Goal: Task Accomplishment & Management: Manage account settings

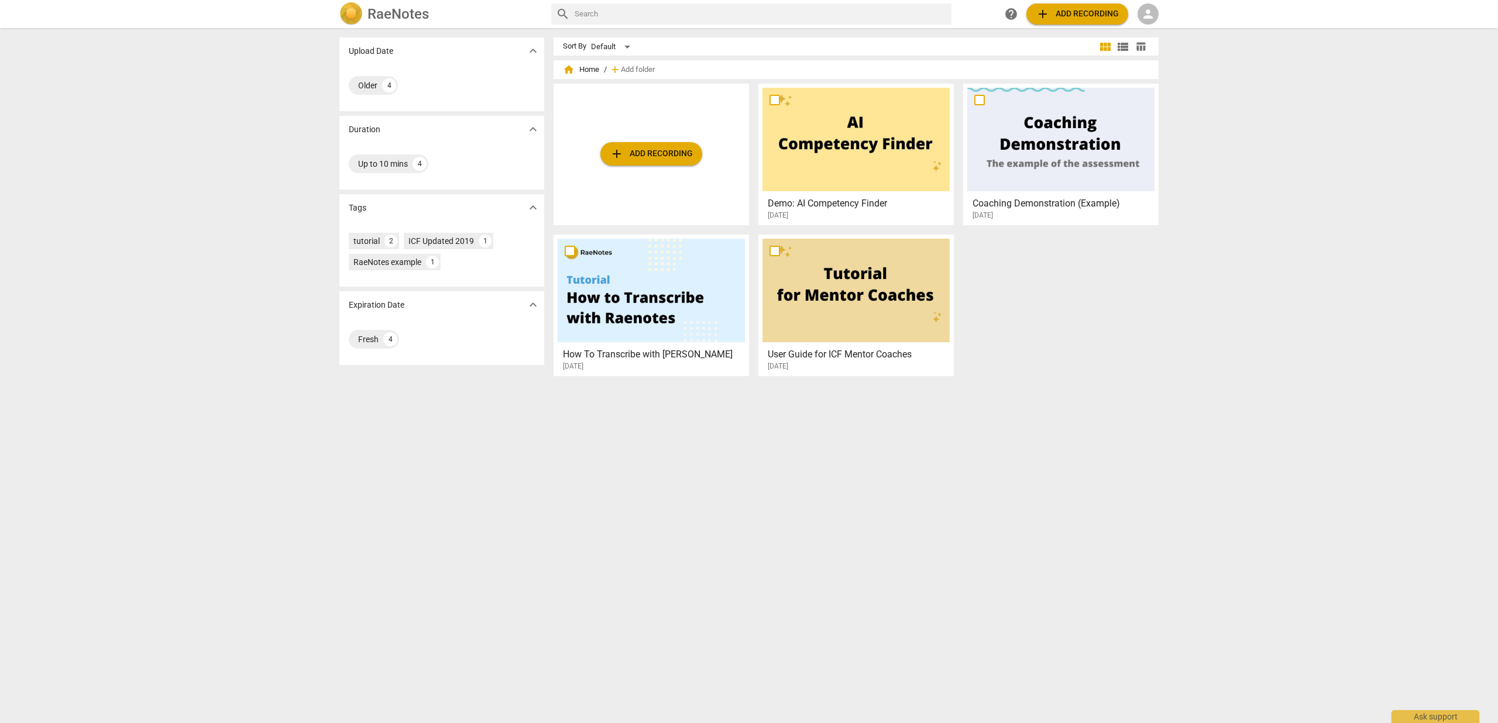
click at [348, 9] on img at bounding box center [350, 13] width 23 height 23
click at [1145, 13] on span "person" at bounding box center [1148, 14] width 14 height 14
click at [1148, 29] on li "Login" at bounding box center [1158, 28] width 42 height 28
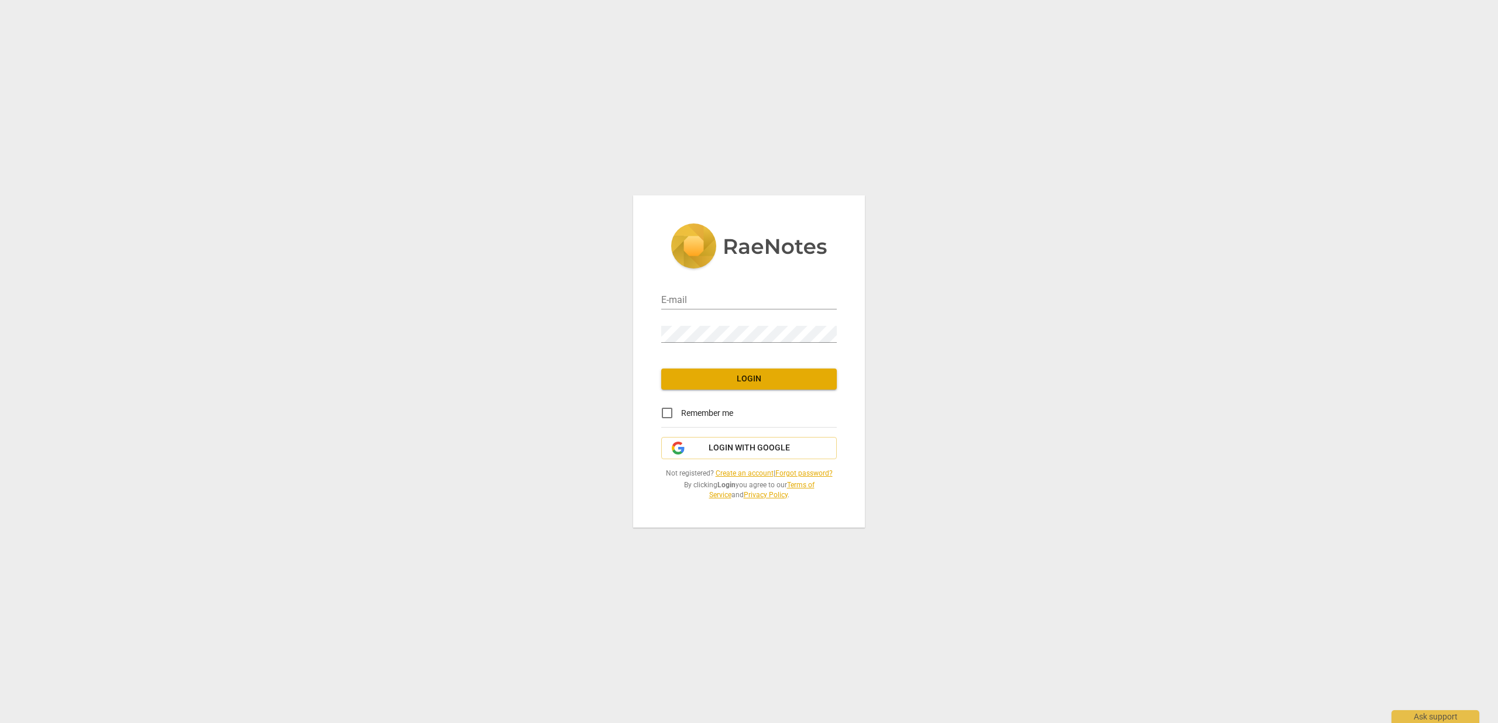
type input "[PERSON_NAME][EMAIL_ADDRESS][DOMAIN_NAME]"
click at [735, 384] on span "Login" at bounding box center [748, 379] width 157 height 12
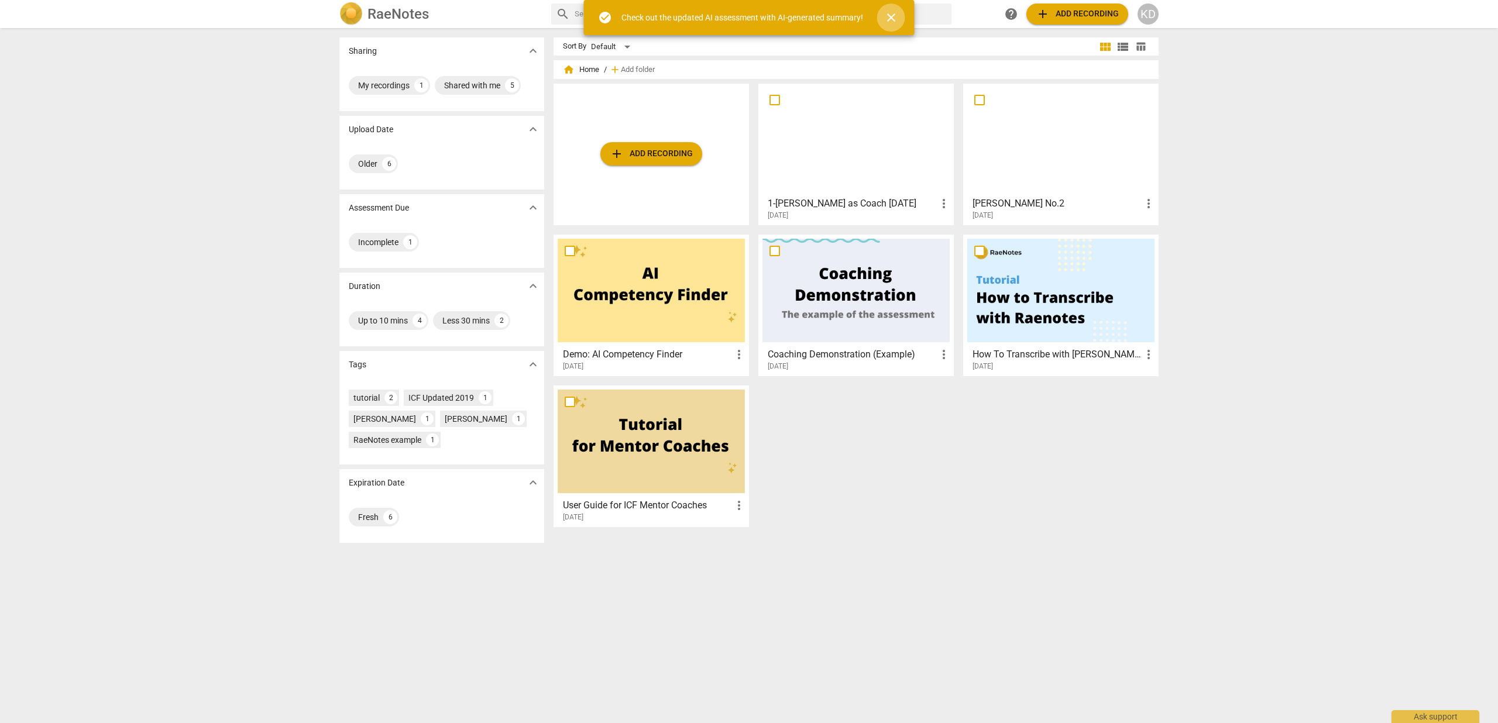
click at [888, 14] on span "close" at bounding box center [891, 18] width 14 height 14
click at [352, 9] on img at bounding box center [350, 13] width 23 height 23
click at [1151, 13] on div "KD" at bounding box center [1147, 14] width 21 height 21
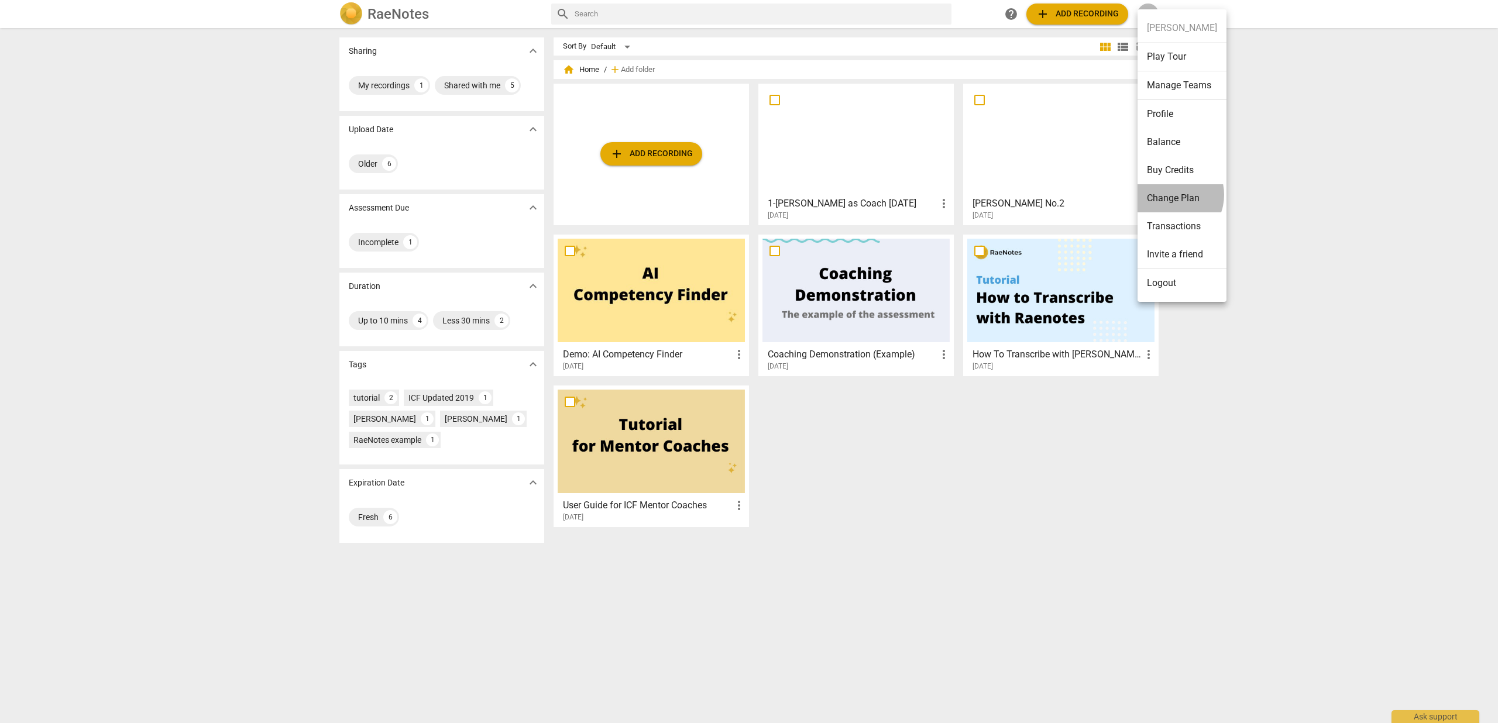
click at [1170, 195] on li "Change Plan" at bounding box center [1181, 198] width 89 height 28
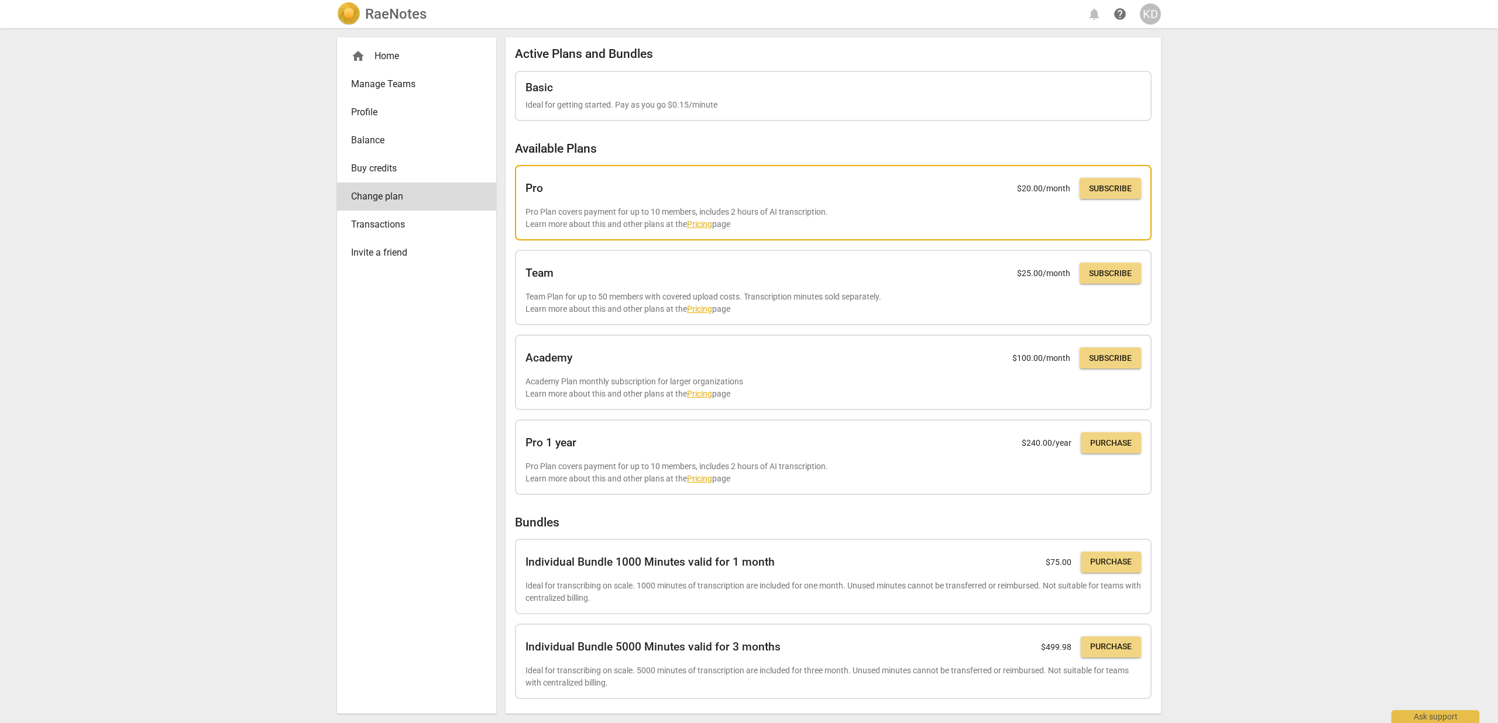
scroll to position [4, 0]
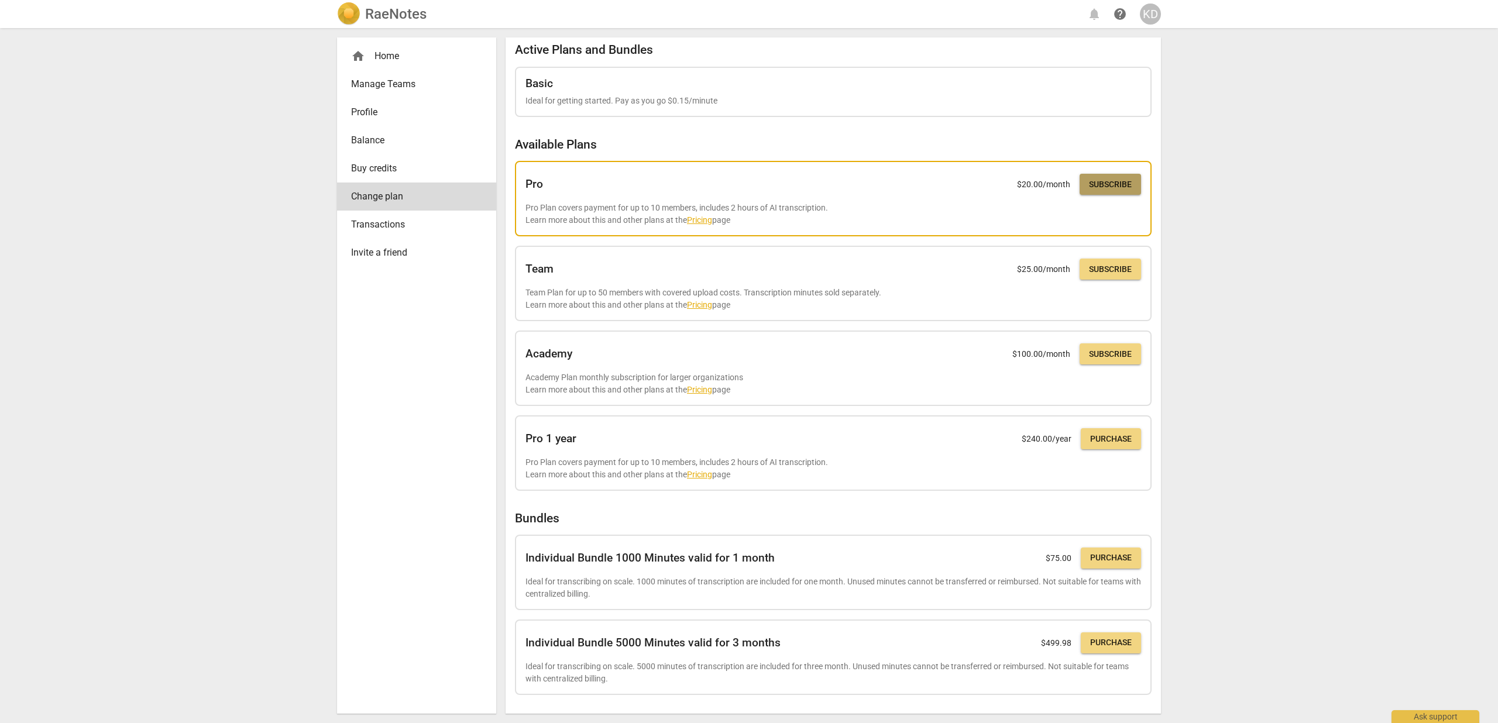
click at [1107, 182] on span "Subscribe" at bounding box center [1110, 185] width 43 height 12
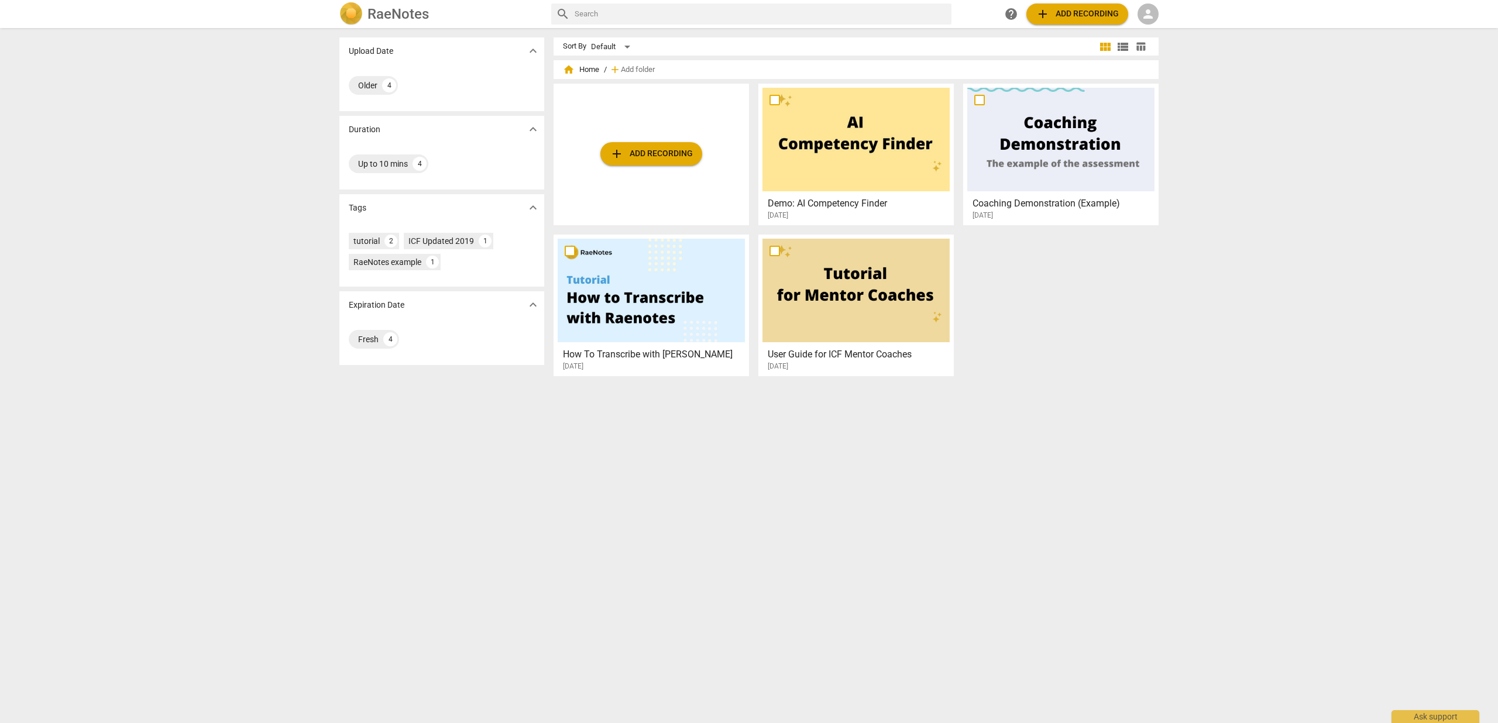
click at [1149, 11] on span "person" at bounding box center [1148, 14] width 14 height 14
click at [1153, 27] on li "Login" at bounding box center [1158, 28] width 42 height 28
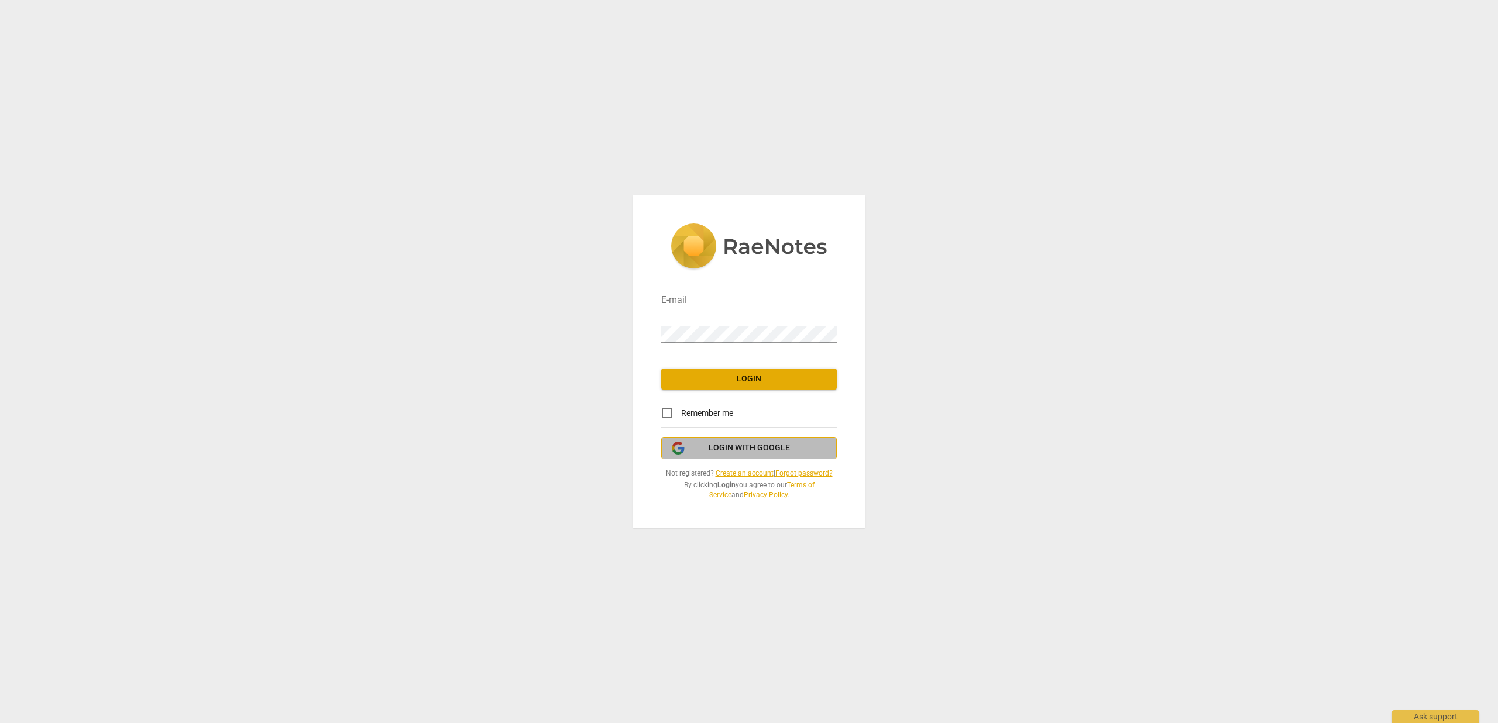
click at [735, 448] on span "Login with Google" at bounding box center [749, 448] width 81 height 12
click at [673, 295] on input "email" at bounding box center [749, 301] width 176 height 17
click at [788, 470] on link "Forgot password?" at bounding box center [803, 473] width 57 height 8
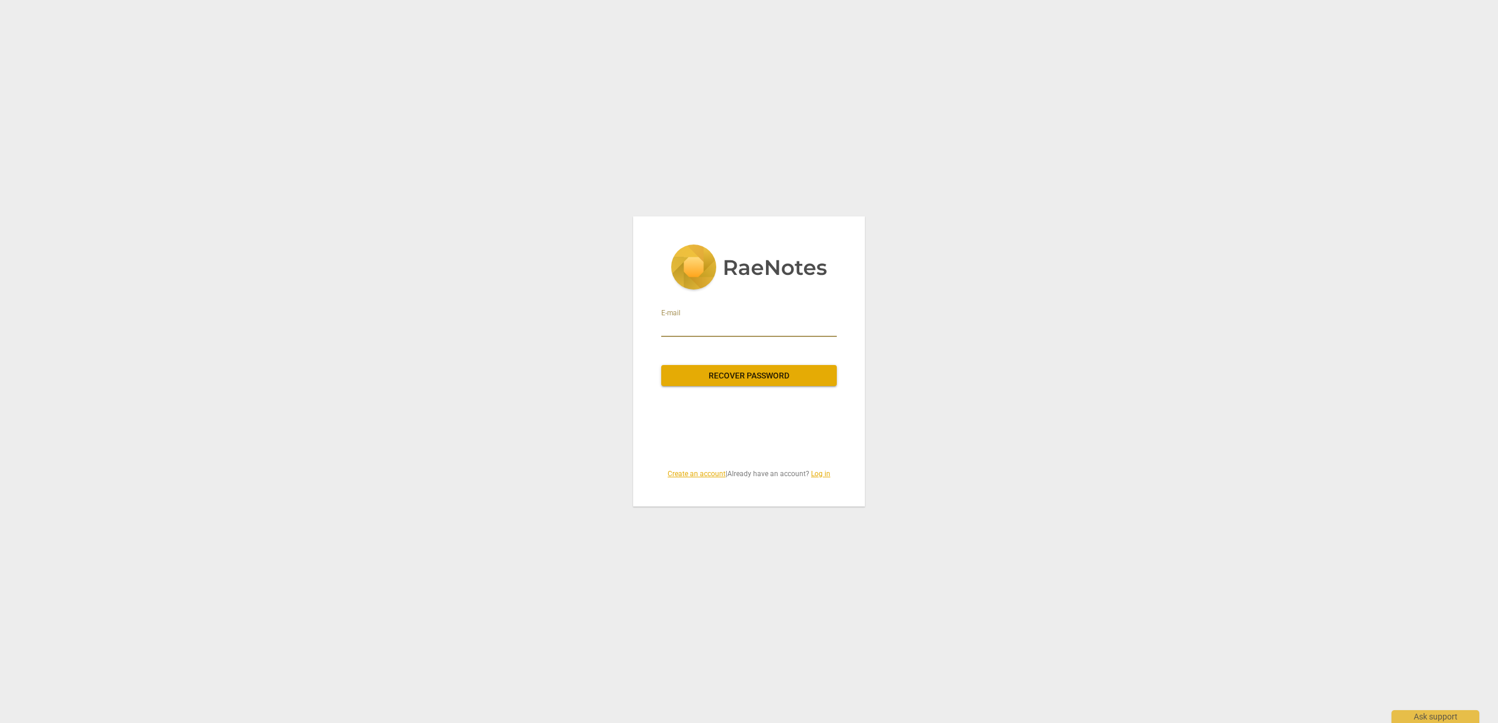
click at [724, 324] on input "email" at bounding box center [749, 327] width 176 height 19
type input "katie@katiedrescher.com"
click at [745, 377] on span "Recover password" at bounding box center [748, 376] width 157 height 12
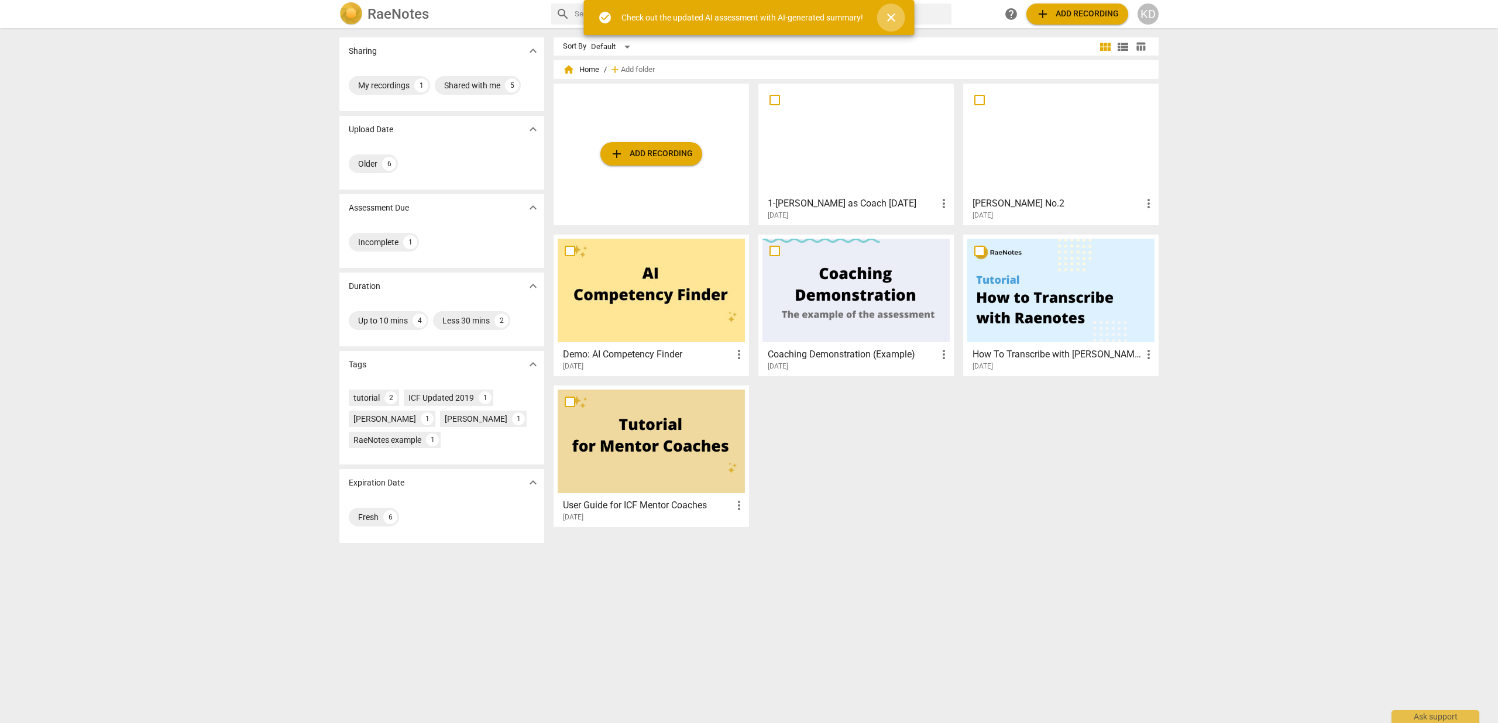
click at [886, 15] on span "close" at bounding box center [891, 18] width 14 height 14
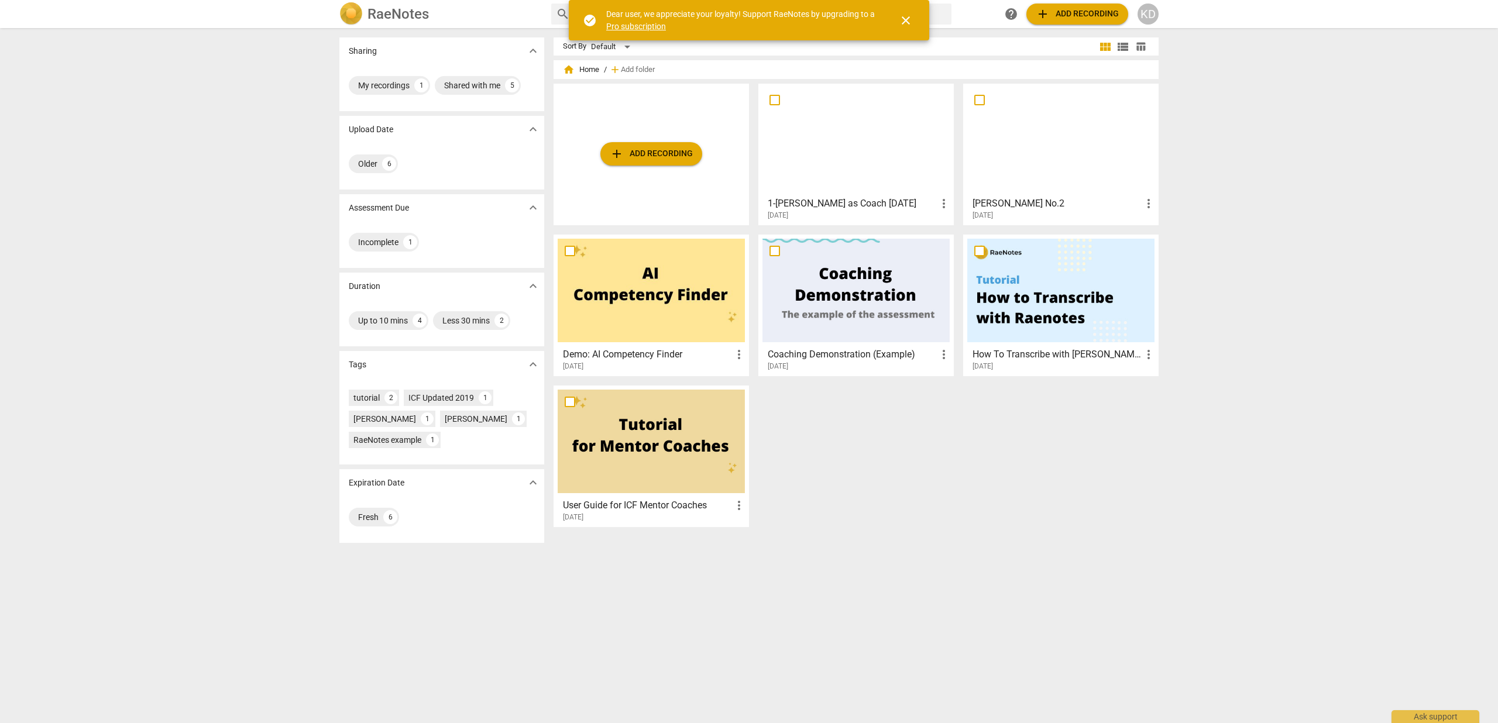
click at [633, 26] on link "Pro subscription" at bounding box center [636, 26] width 60 height 9
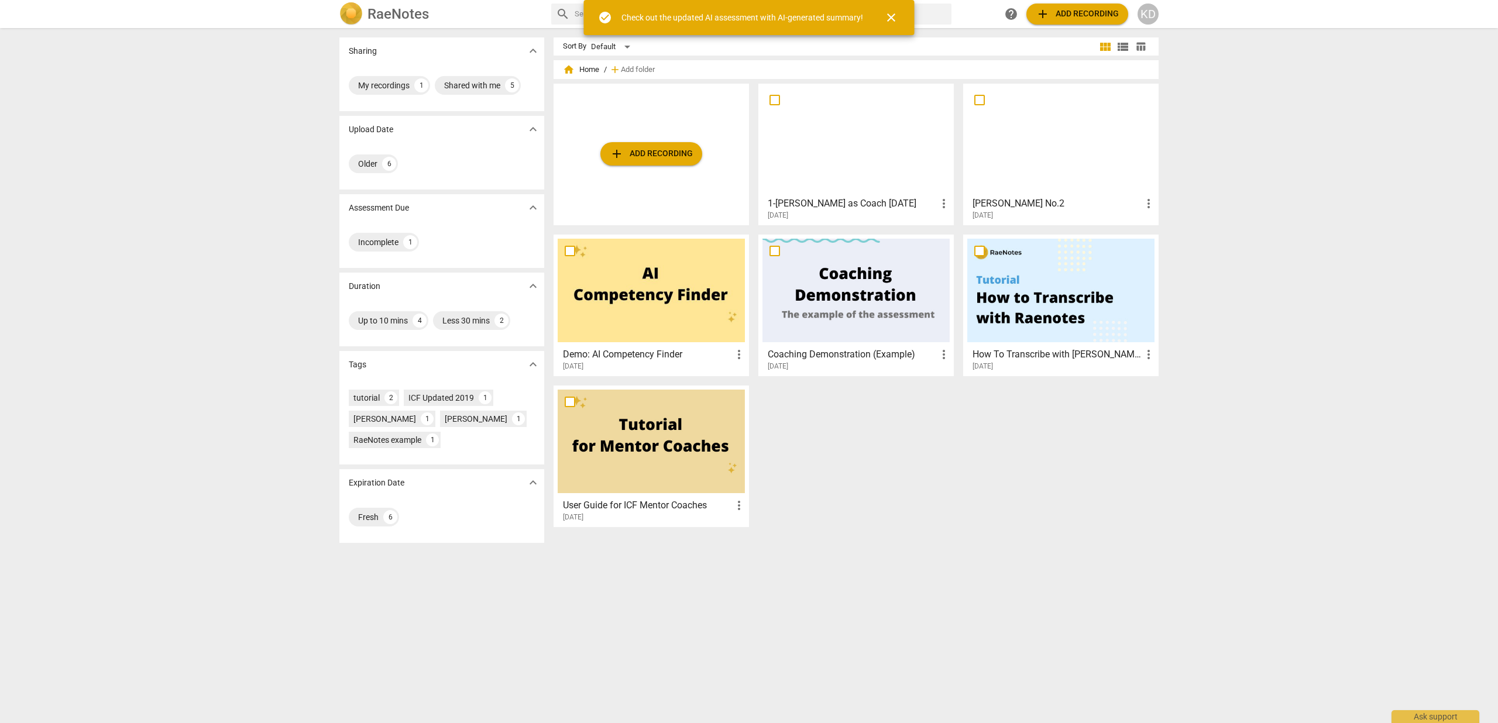
click at [663, 18] on div "Check out the updated AI assessment with AI-generated summary!" at bounding box center [742, 18] width 242 height 12
click at [890, 13] on span "close" at bounding box center [891, 18] width 14 height 14
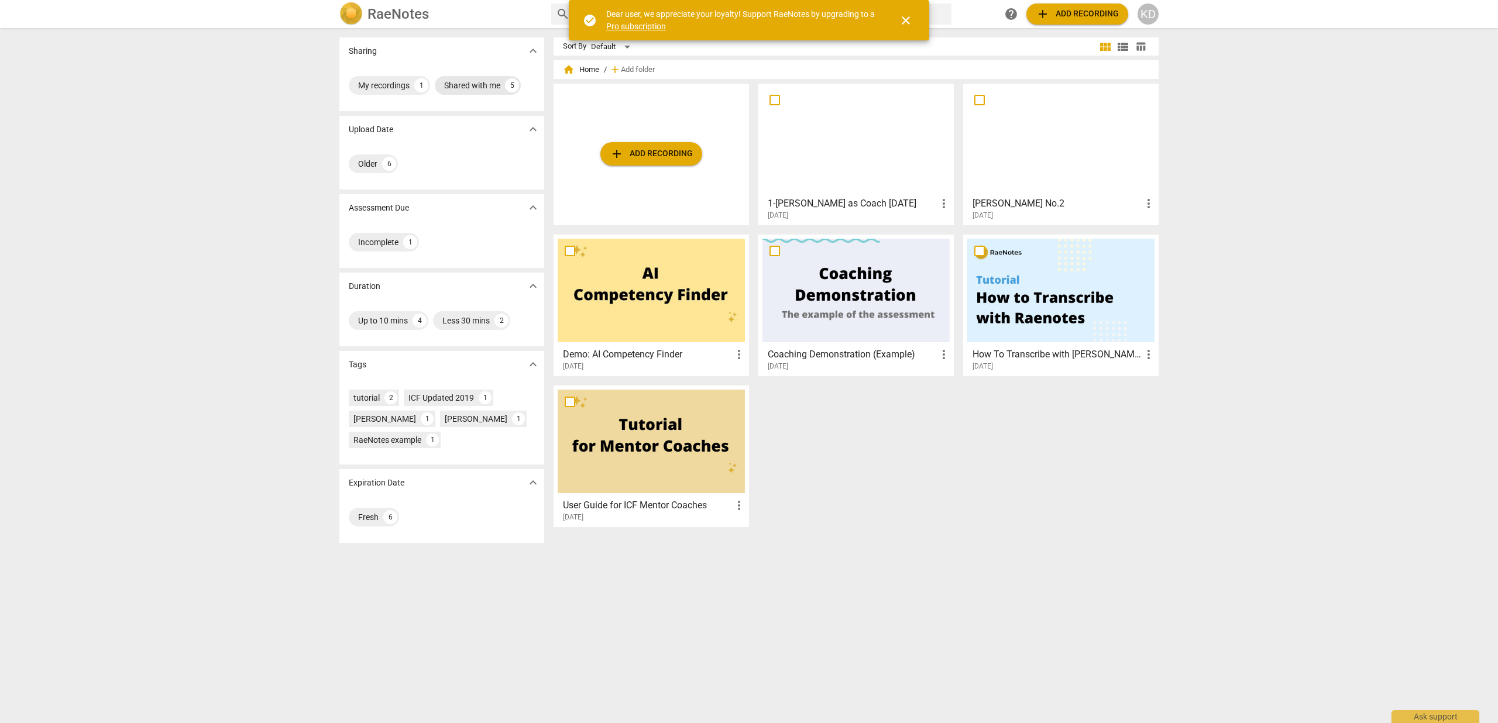
click at [477, 86] on div "Shared with me" at bounding box center [472, 86] width 56 height 12
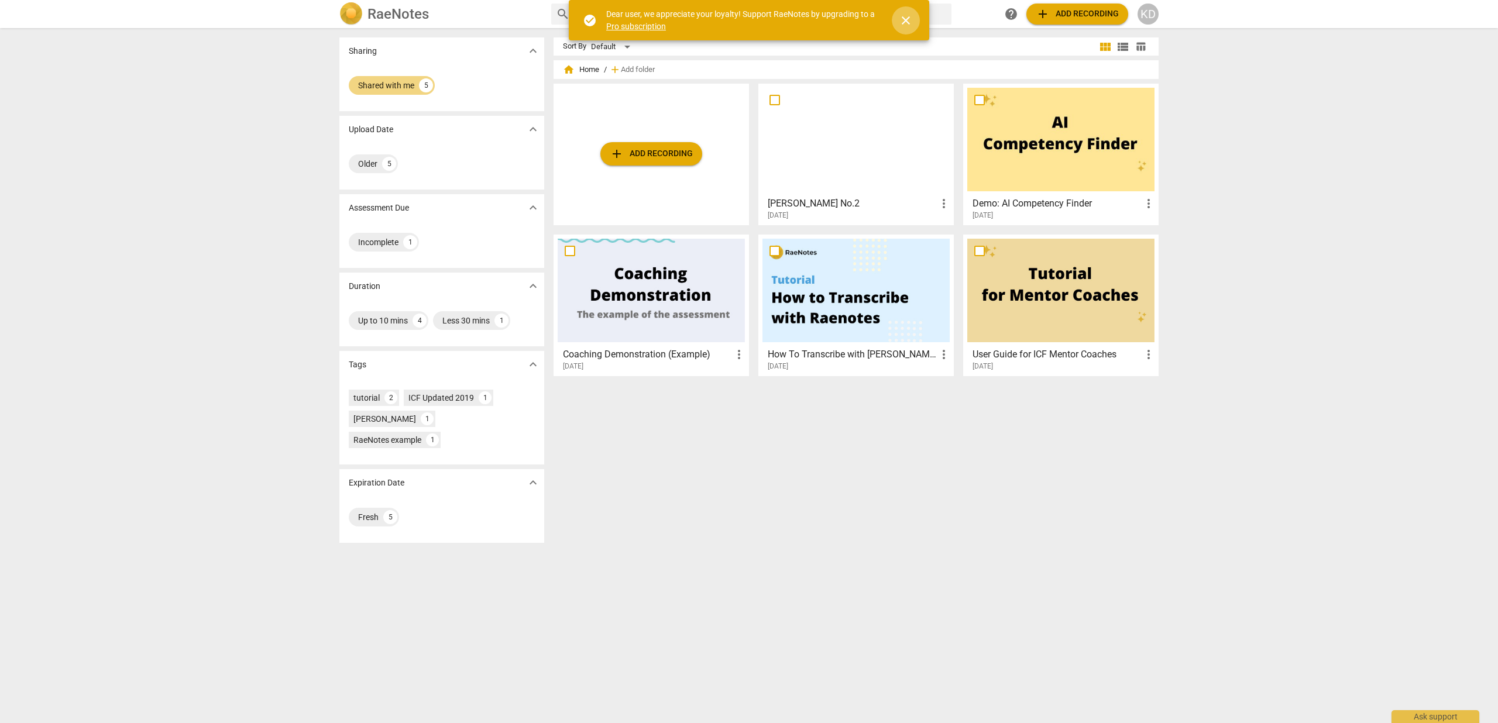
click at [906, 19] on span "close" at bounding box center [906, 20] width 14 height 14
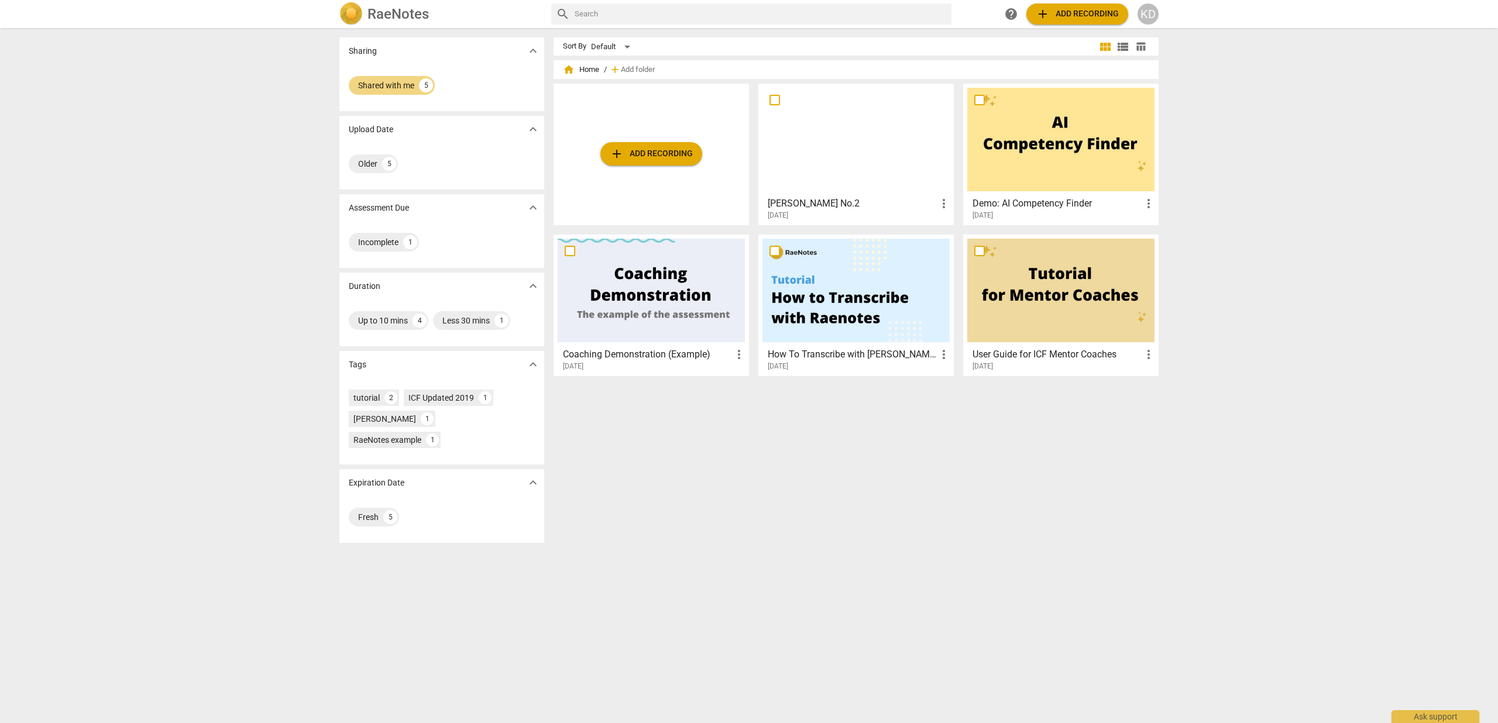
click at [373, 14] on h2 "RaeNotes" at bounding box center [397, 14] width 61 height 16
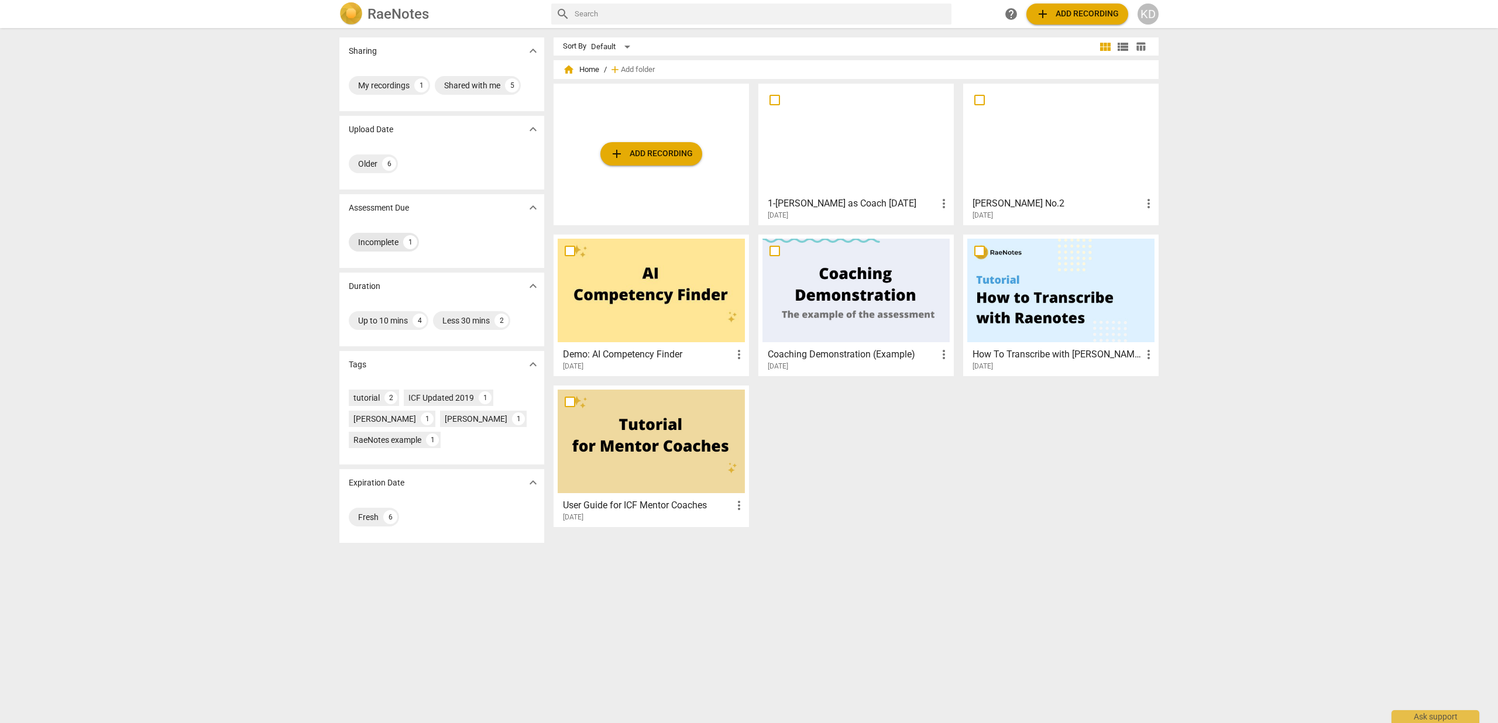
click at [362, 239] on div "Incomplete" at bounding box center [378, 242] width 40 height 12
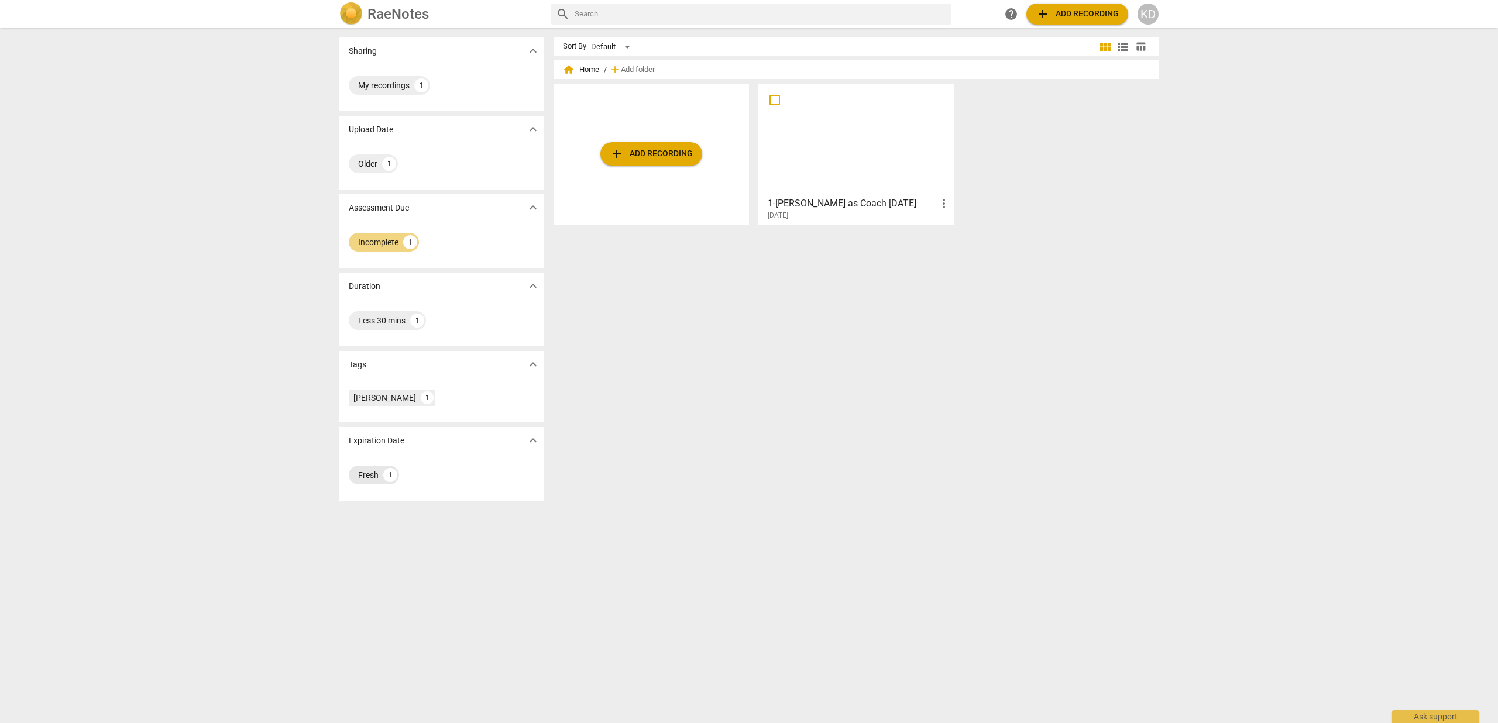
click at [366, 475] on div "Fresh" at bounding box center [368, 475] width 20 height 12
click at [1153, 12] on div "KD" at bounding box center [1147, 14] width 21 height 21
click at [1165, 114] on li "Profile" at bounding box center [1181, 114] width 89 height 28
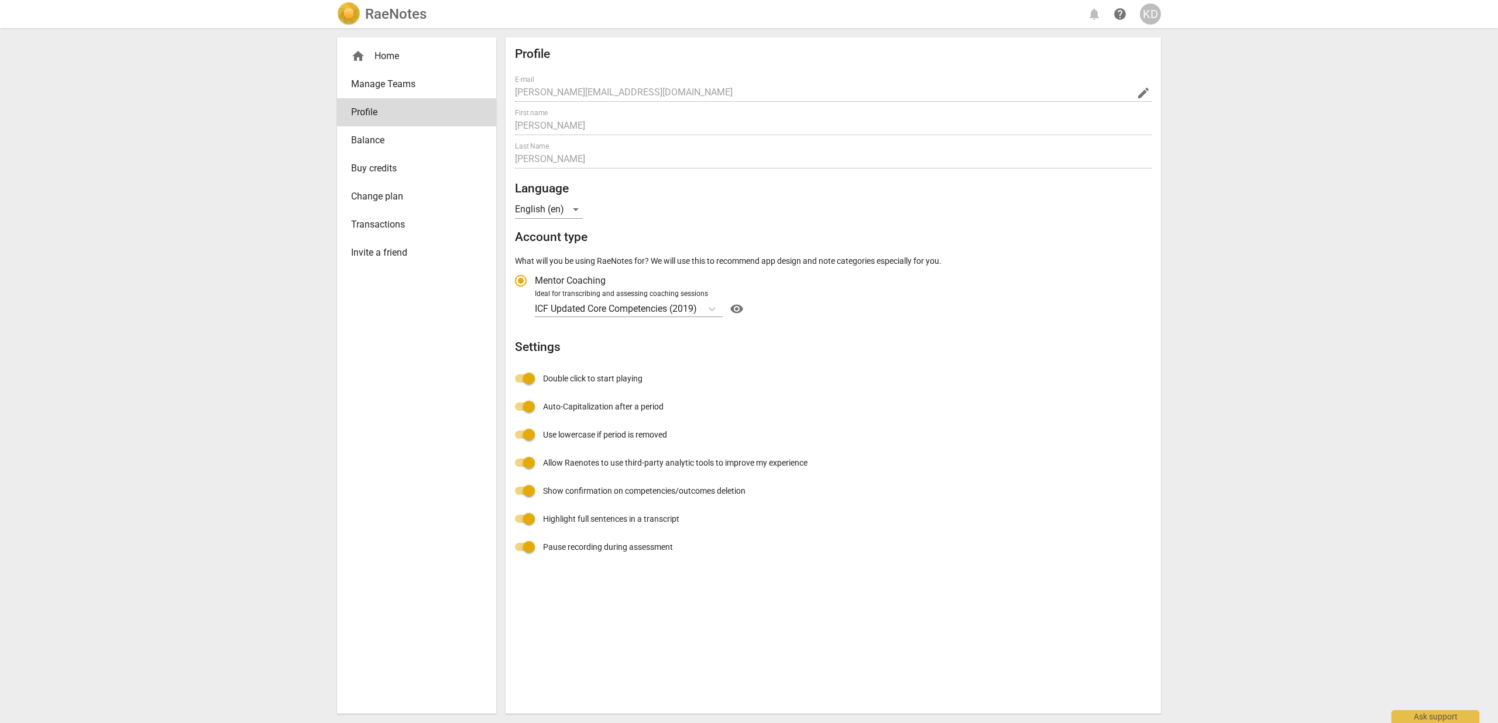
radio input "false"
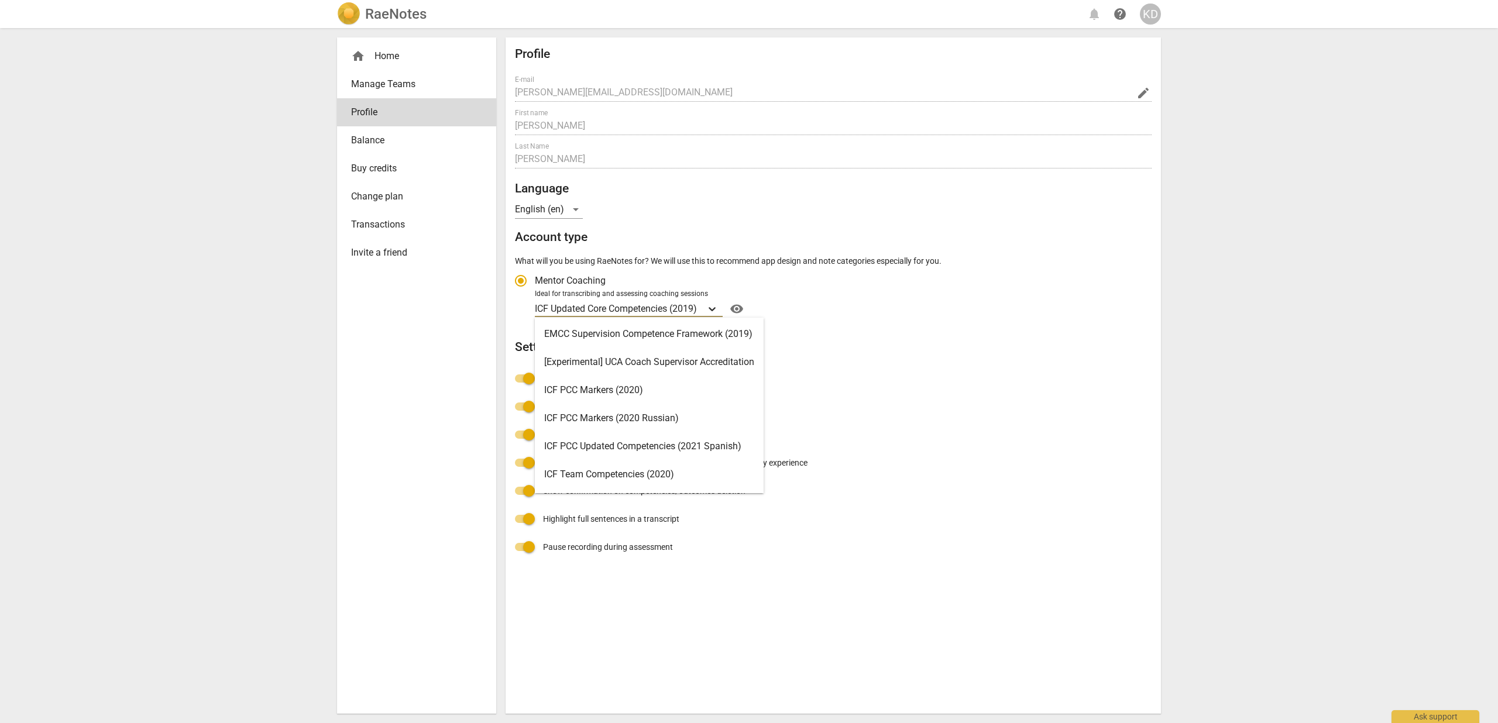
click at [714, 311] on icon "Account type" at bounding box center [712, 309] width 12 height 12
click at [0, 0] on input "Ideal for transcribing and assessing coaching sessions ICF Updated Core Compete…" at bounding box center [0, 0] width 0 height 0
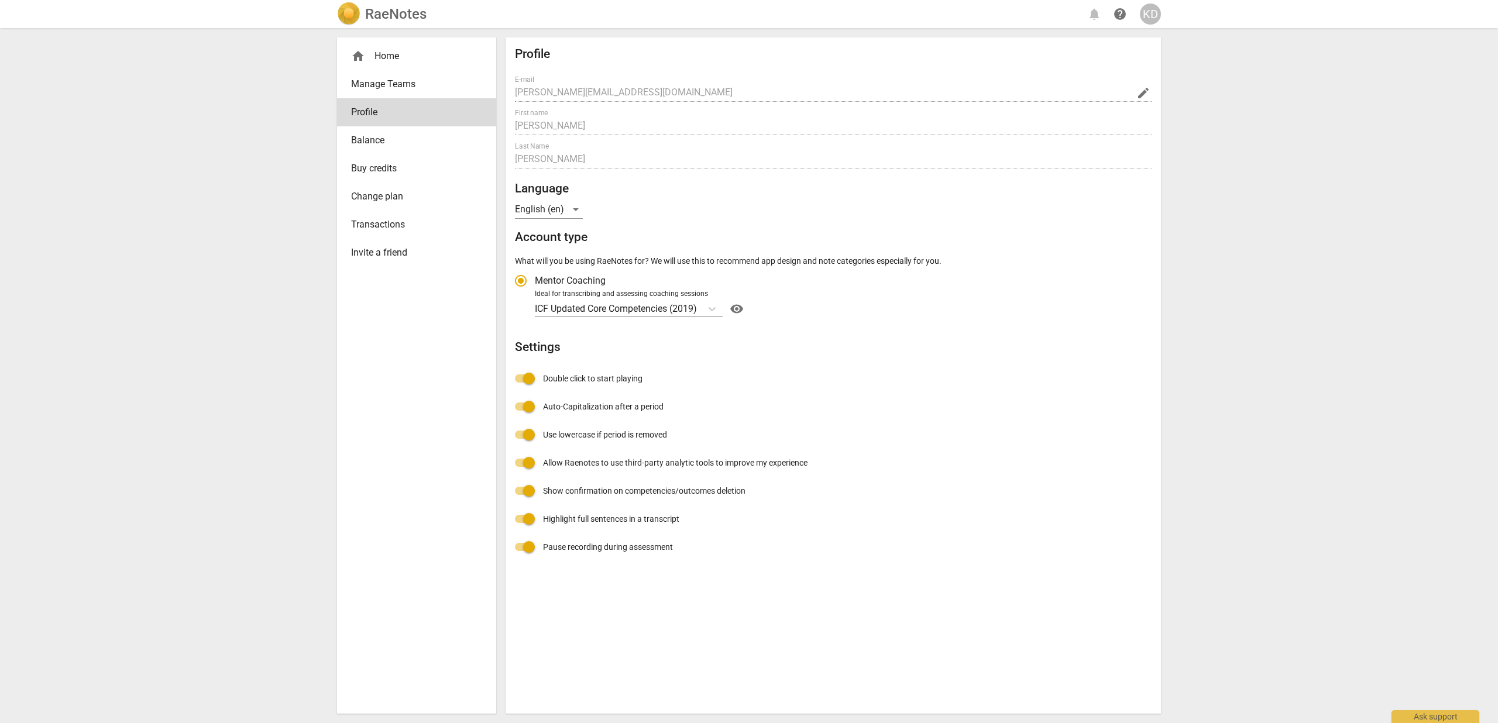
click at [912, 352] on h2 "Settings" at bounding box center [833, 347] width 637 height 15
click at [374, 143] on span "Balance" at bounding box center [412, 140] width 122 height 14
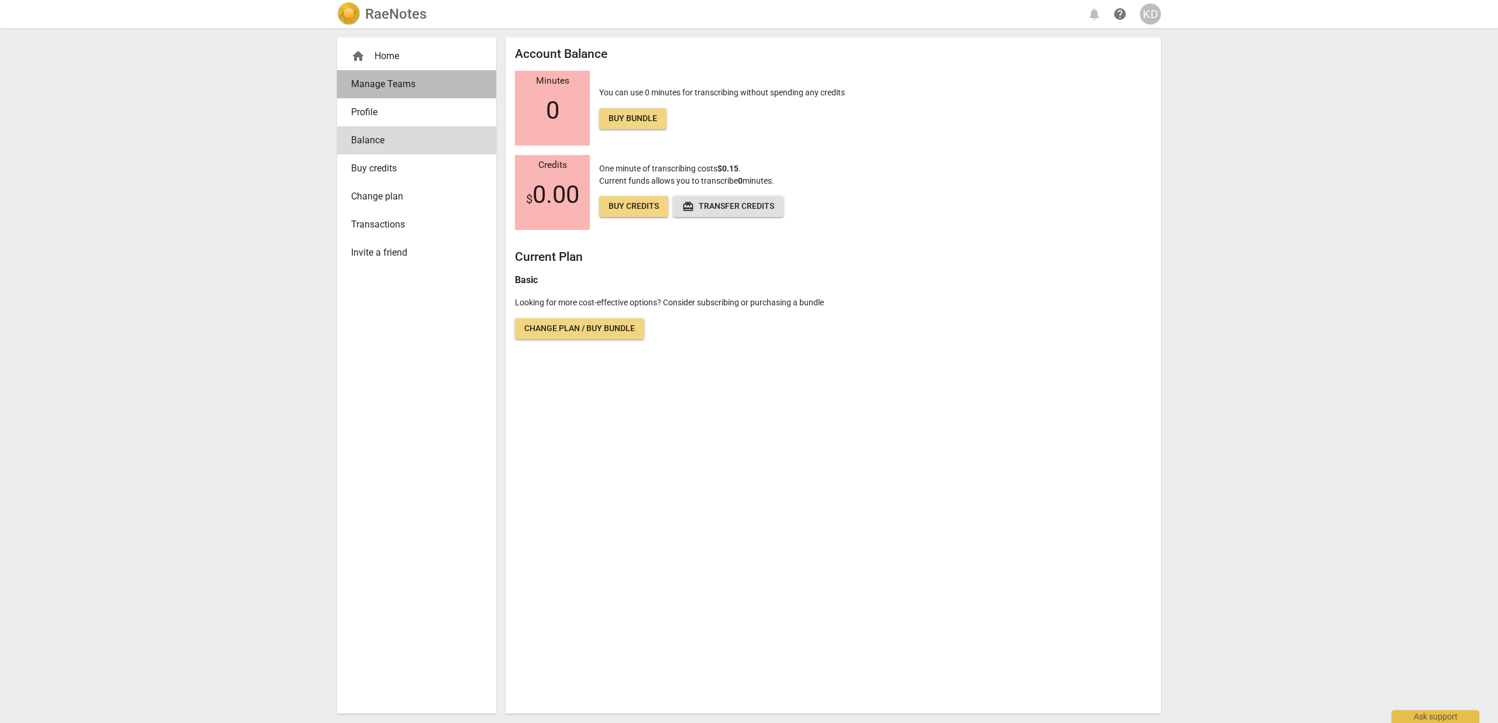
click at [380, 87] on span "Manage Teams" at bounding box center [412, 84] width 122 height 14
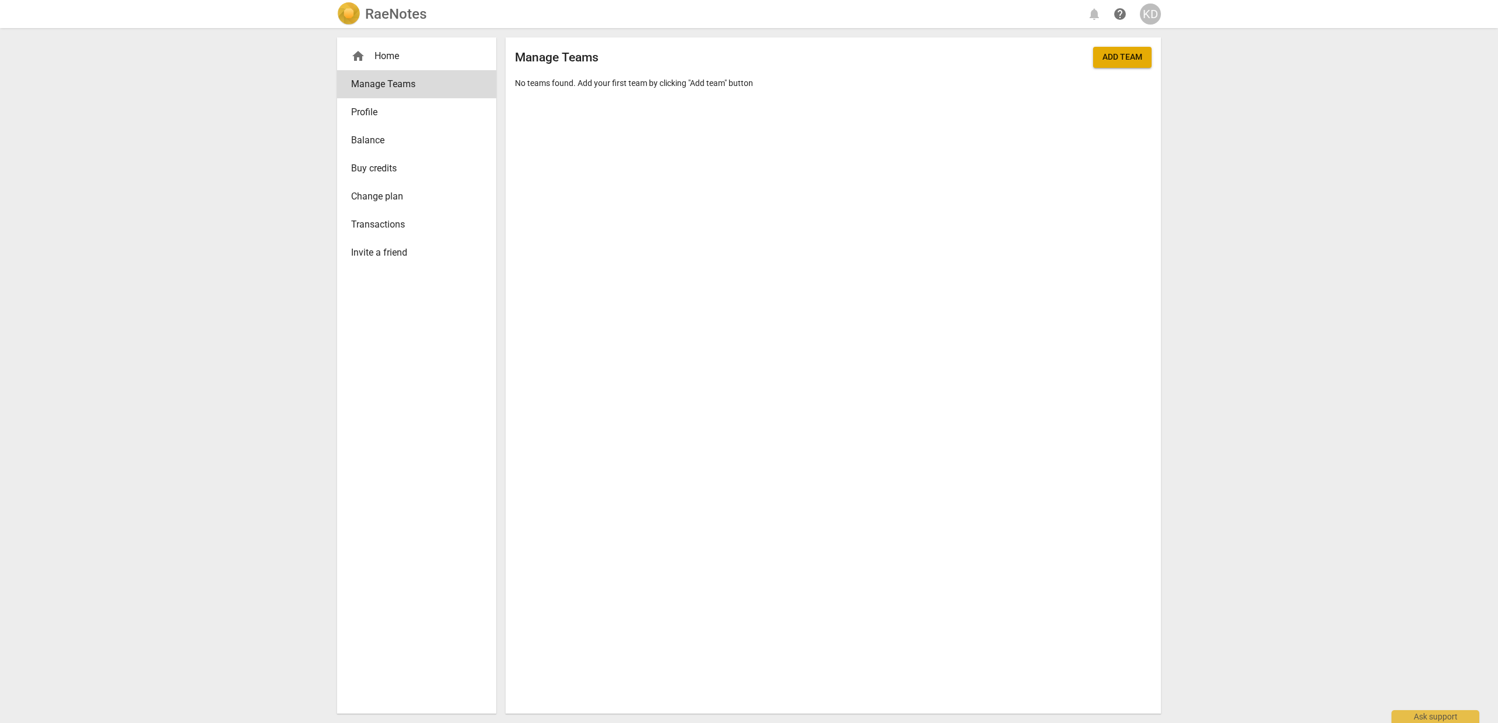
click at [1124, 61] on span "Add team" at bounding box center [1122, 57] width 40 height 12
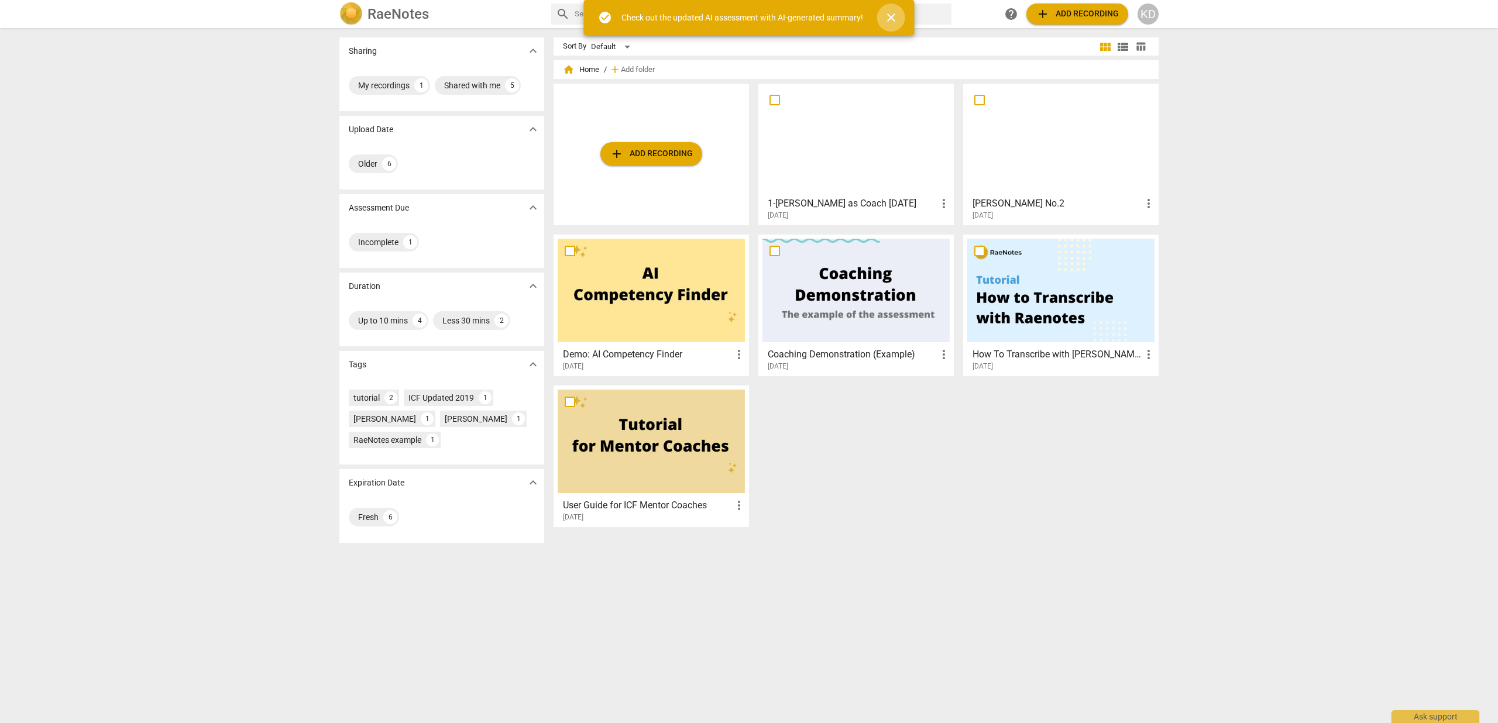
click at [895, 21] on span "close" at bounding box center [891, 18] width 14 height 14
